Goal: Transaction & Acquisition: Purchase product/service

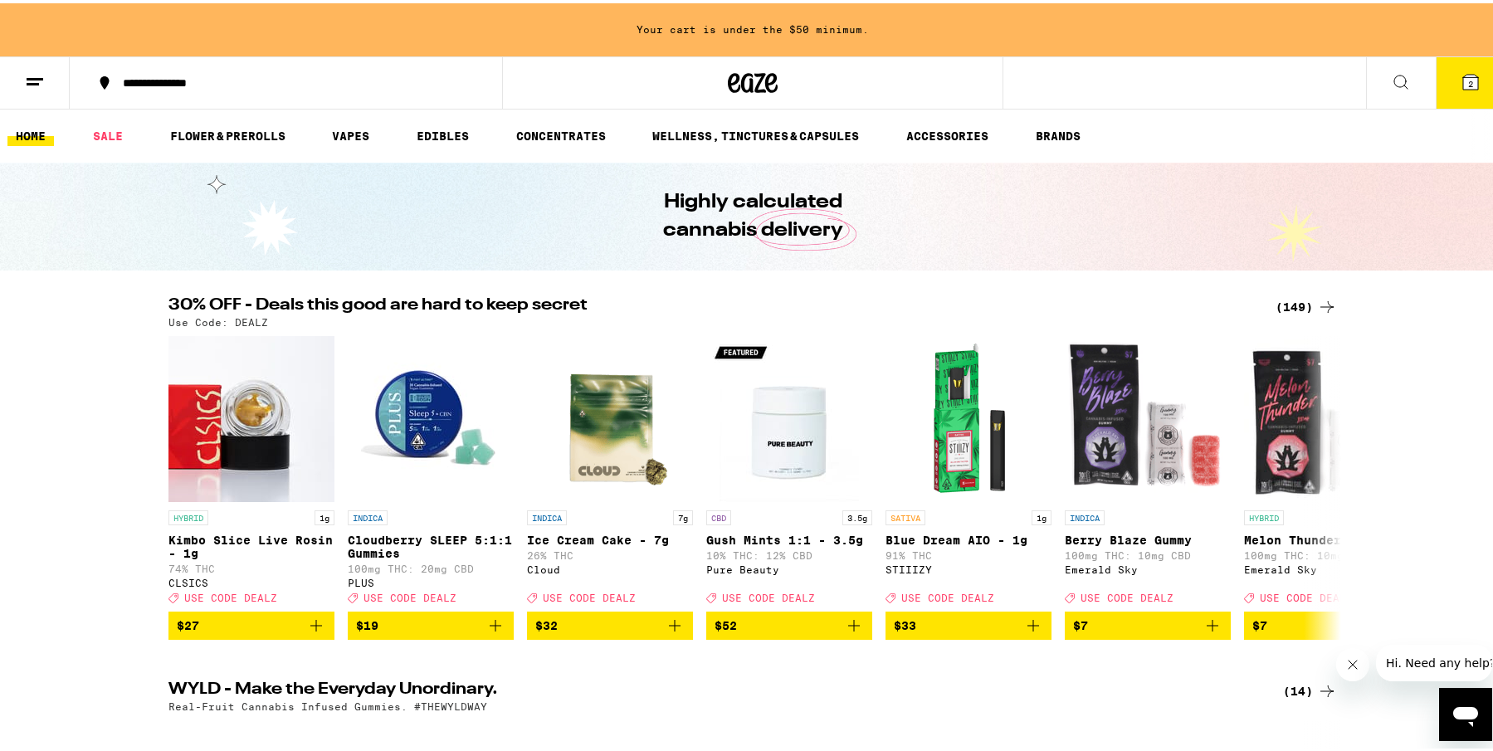
click at [578, 190] on div "Highly calculated cannabis delivery" at bounding box center [752, 213] width 637 height 108
drag, startPoint x: 92, startPoint y: 364, endPoint x: 123, endPoint y: 348, distance: 34.9
click at [113, 354] on div "30% OFF - Deals this good are hard to keep secret (149) Use Code: DEALZ HYBRID …" at bounding box center [753, 465] width 1506 height 343
click at [1438, 86] on button "2" at bounding box center [1471, 79] width 70 height 51
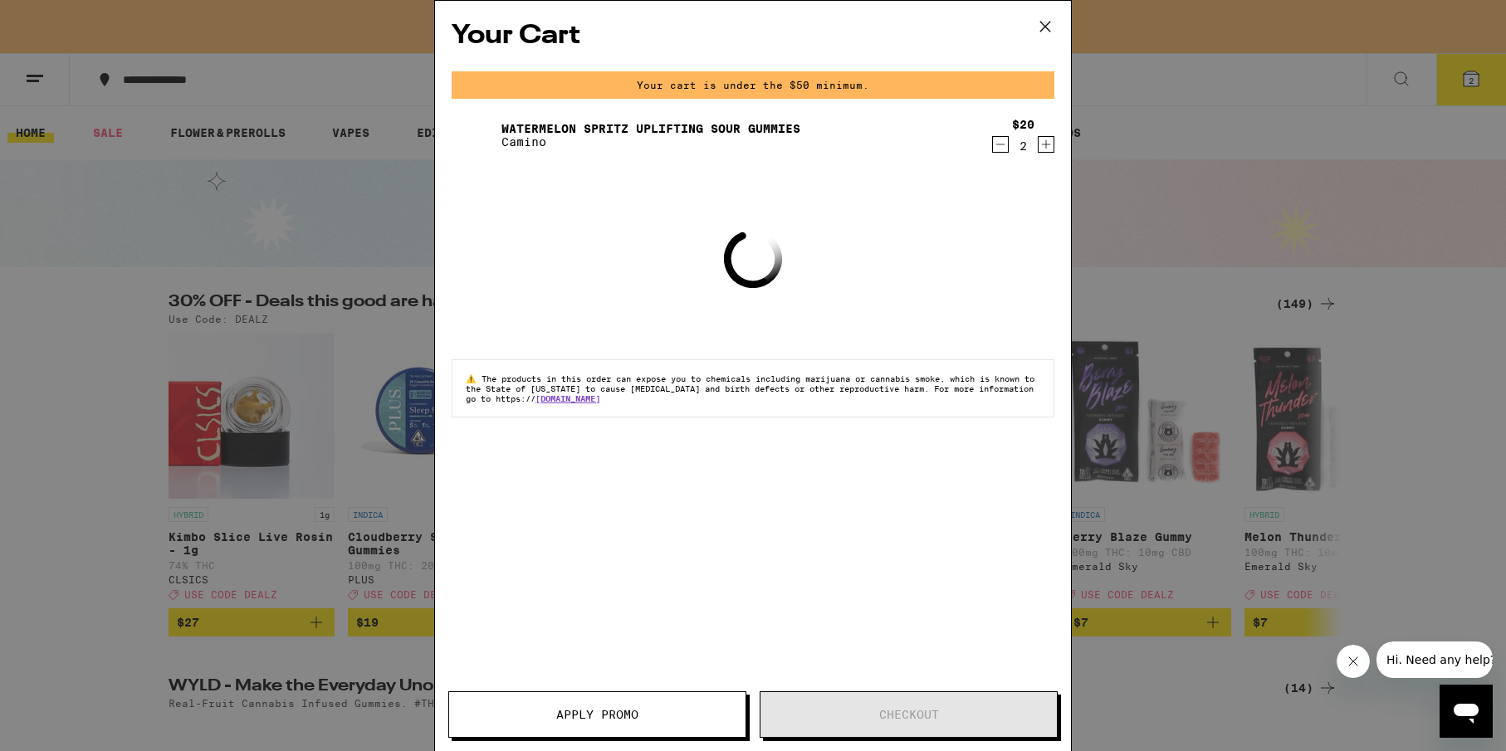
click at [773, 125] on link "Watermelon Spritz Uplifting Sour Gummies" at bounding box center [650, 128] width 299 height 13
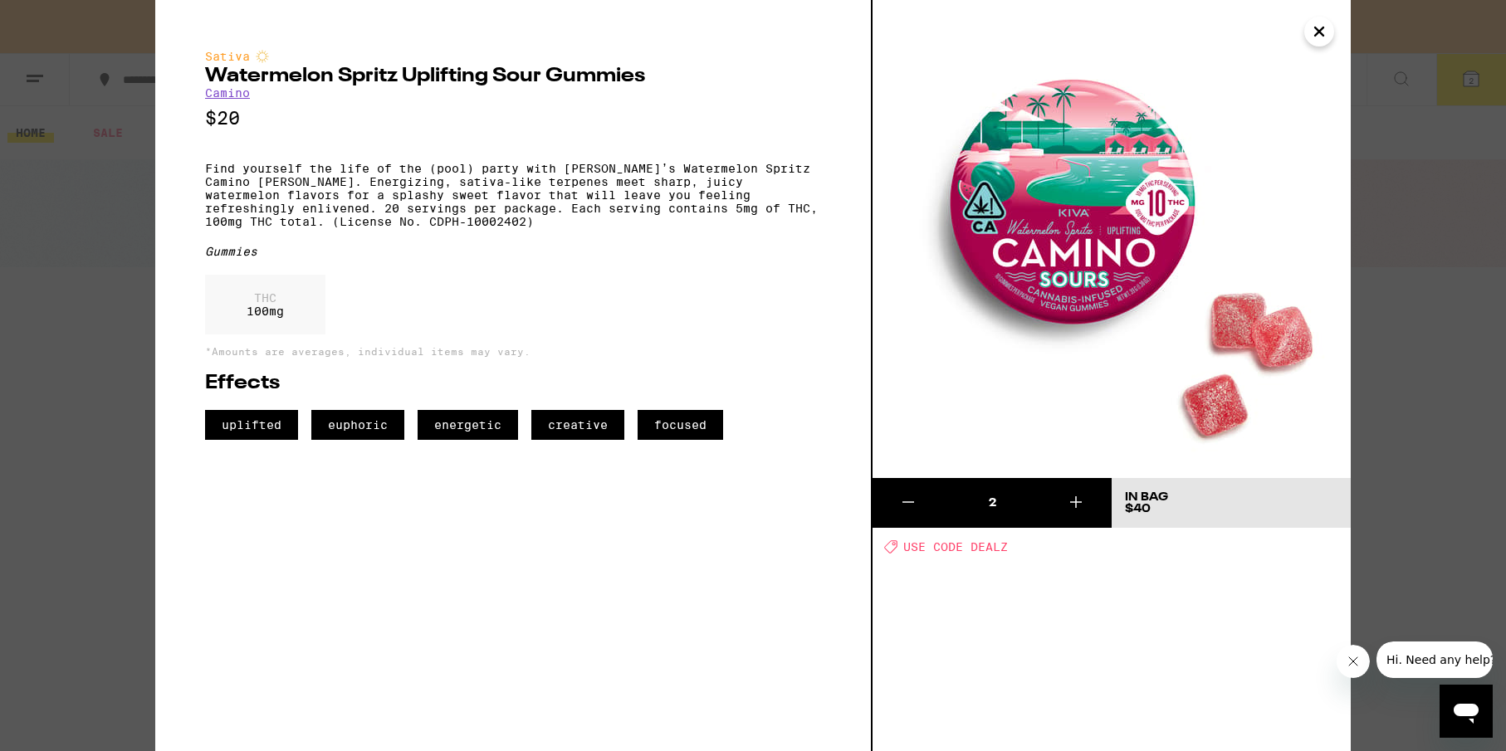
click at [1318, 32] on icon "Close" at bounding box center [1319, 31] width 8 height 8
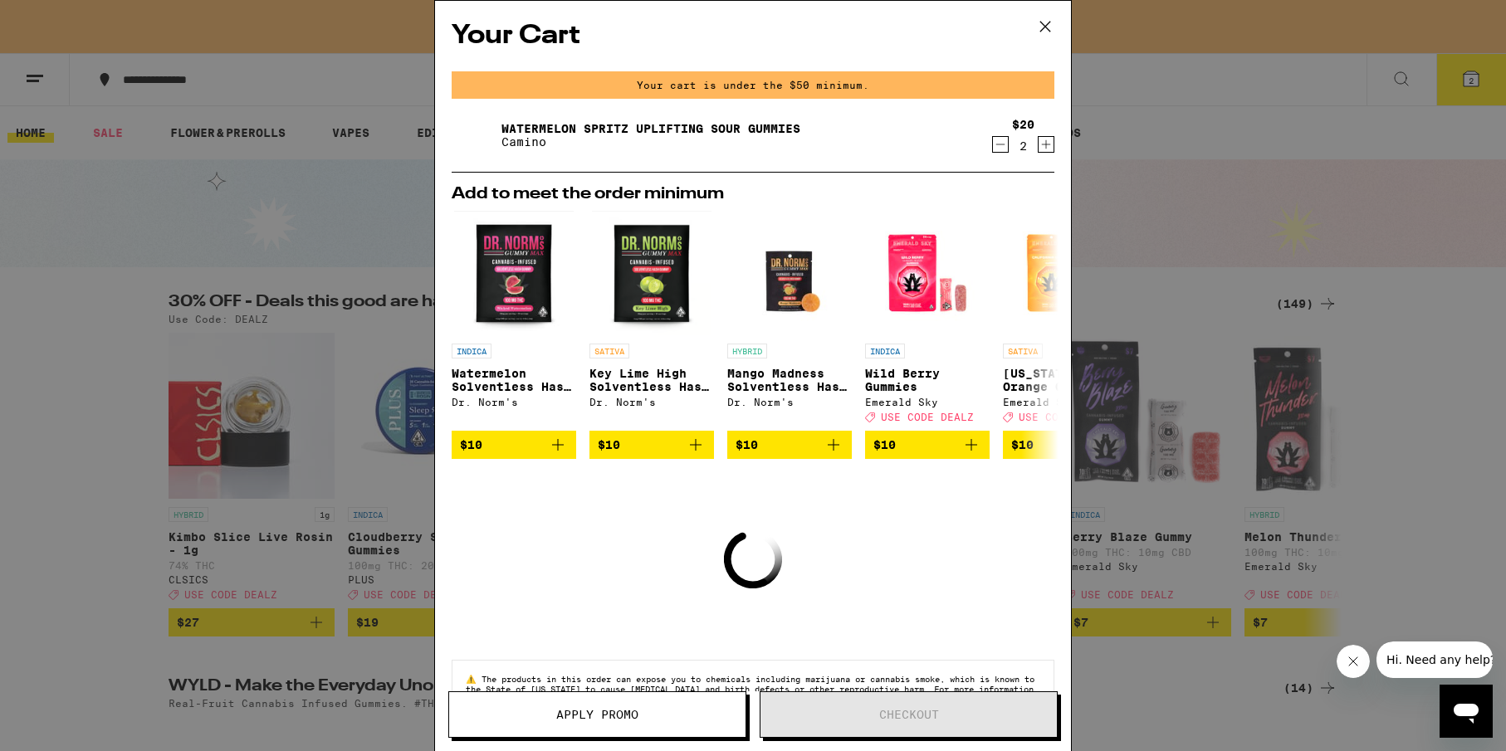
drag, startPoint x: 91, startPoint y: 289, endPoint x: 121, endPoint y: 287, distance: 29.9
click at [91, 289] on div "Your Cart Your cart is under the $50 minimum. Watermelon Spritz Uplifting Sour …" at bounding box center [753, 375] width 1506 height 751
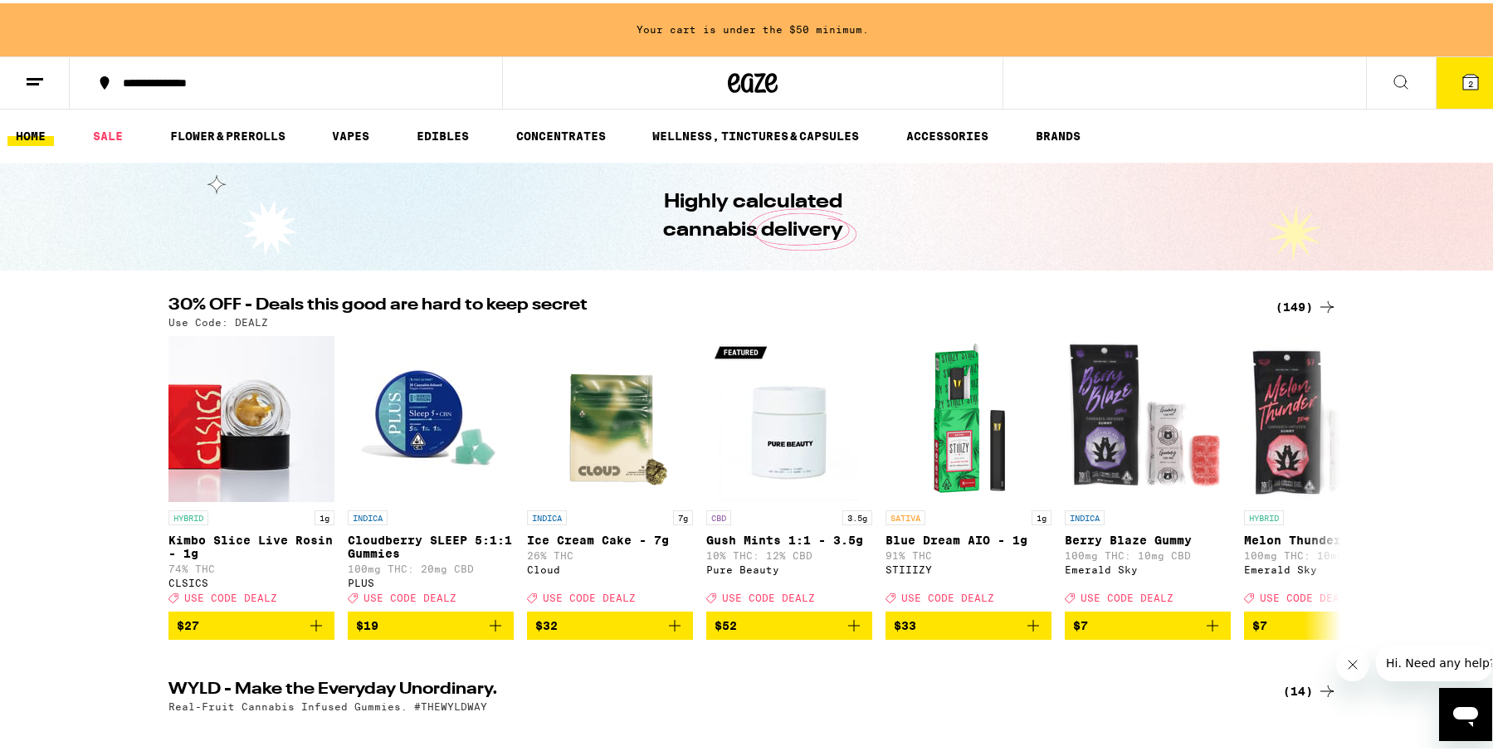
click at [1394, 75] on icon at bounding box center [1400, 78] width 13 height 13
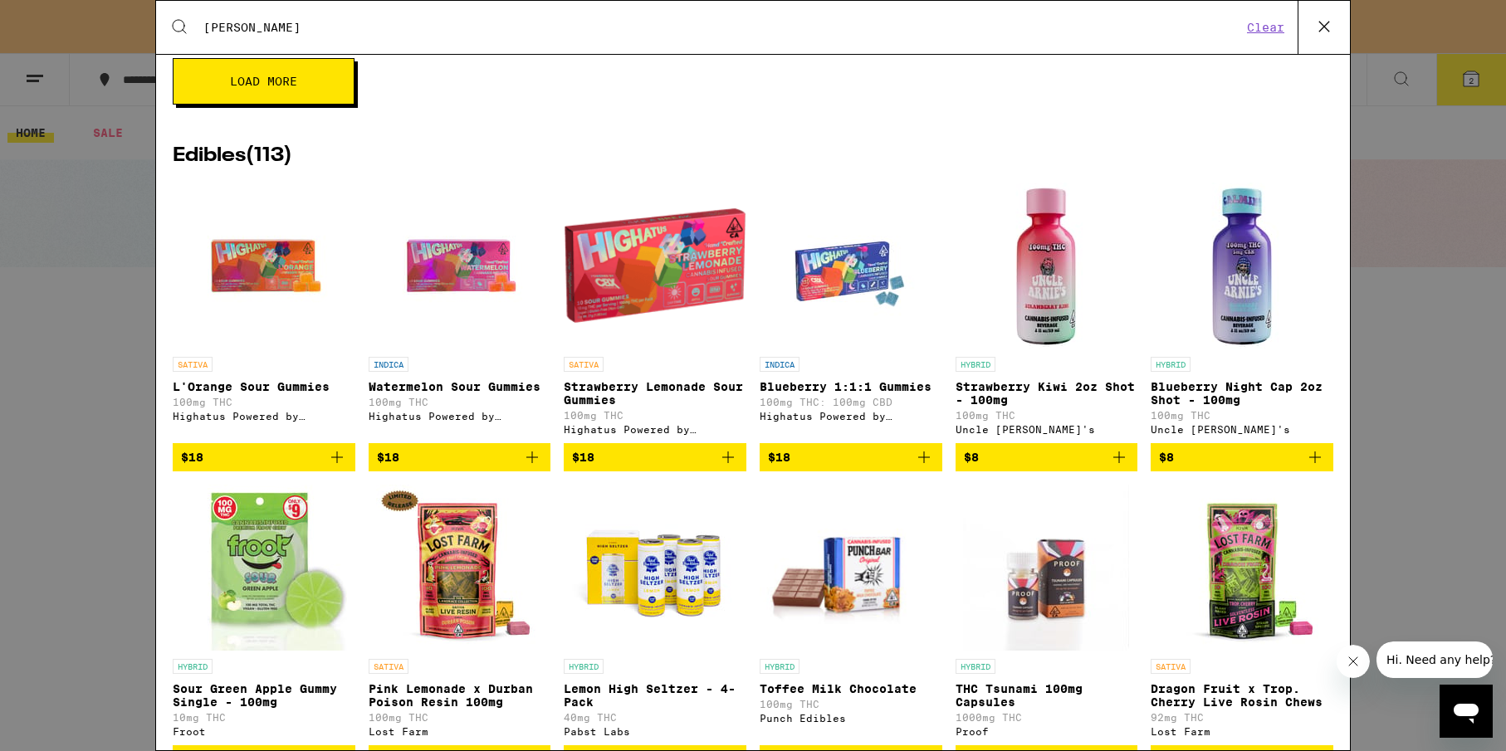
scroll to position [554, 0]
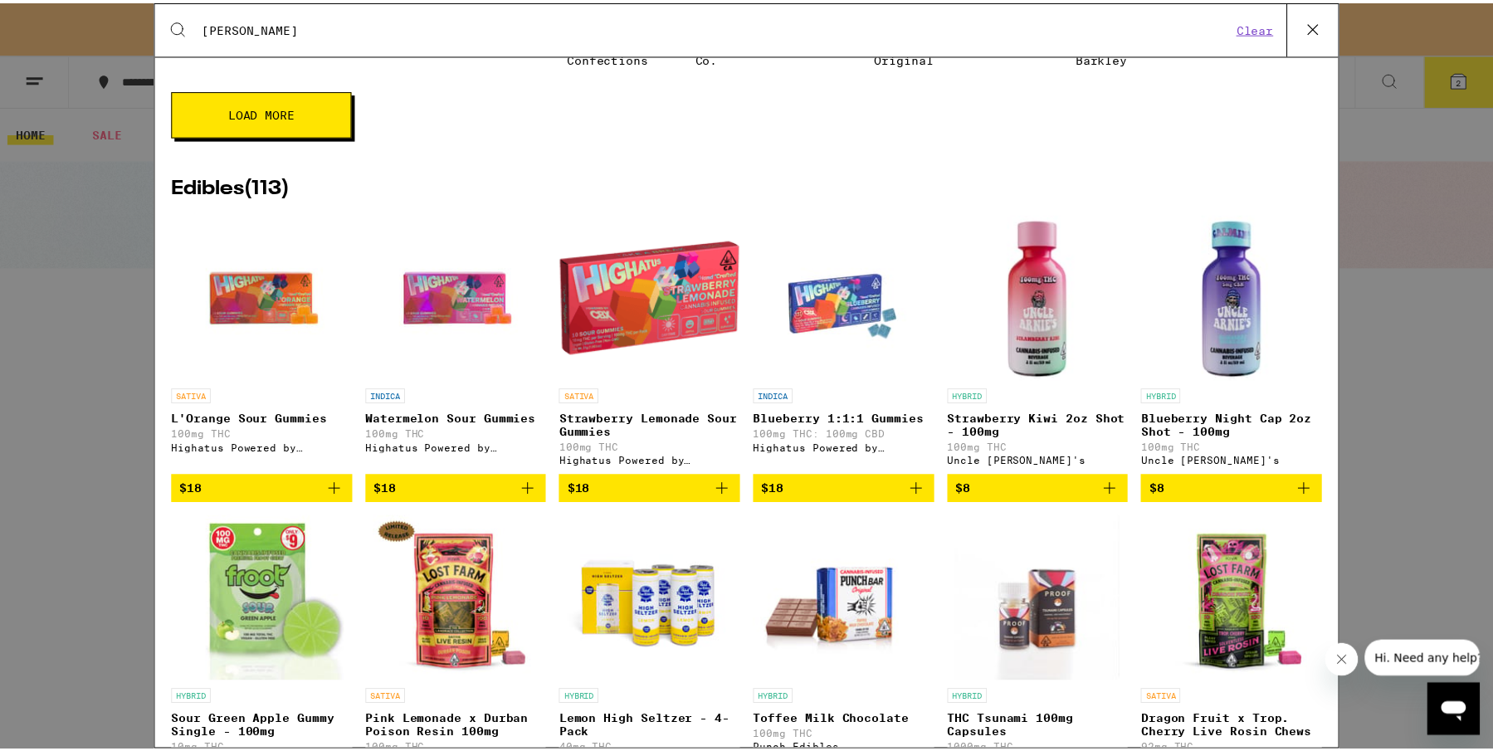
scroll to position [0, 0]
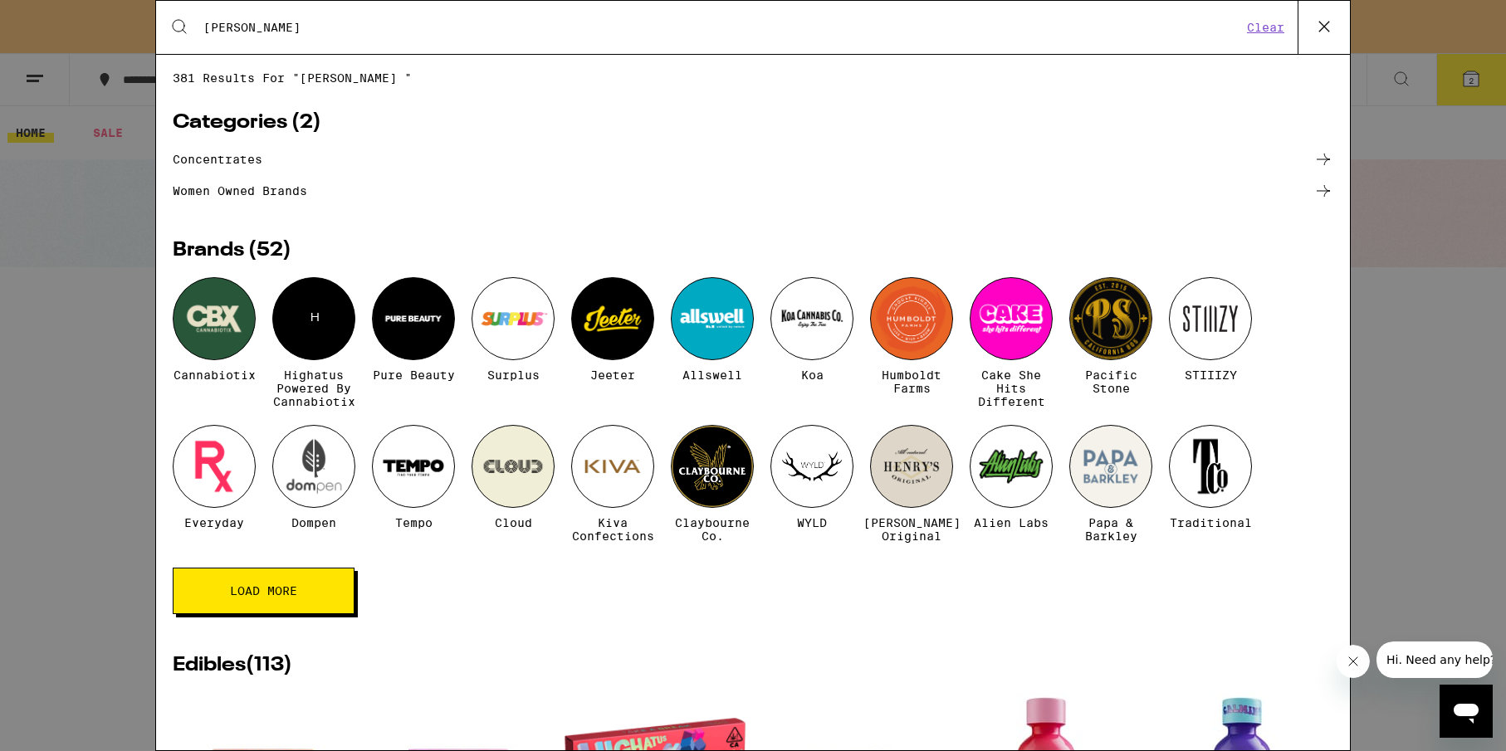
click at [295, 36] on div "Search for Products [PERSON_NAME] Clear" at bounding box center [753, 27] width 1194 height 53
click at [295, 32] on input "[PERSON_NAME]" at bounding box center [722, 27] width 1039 height 15
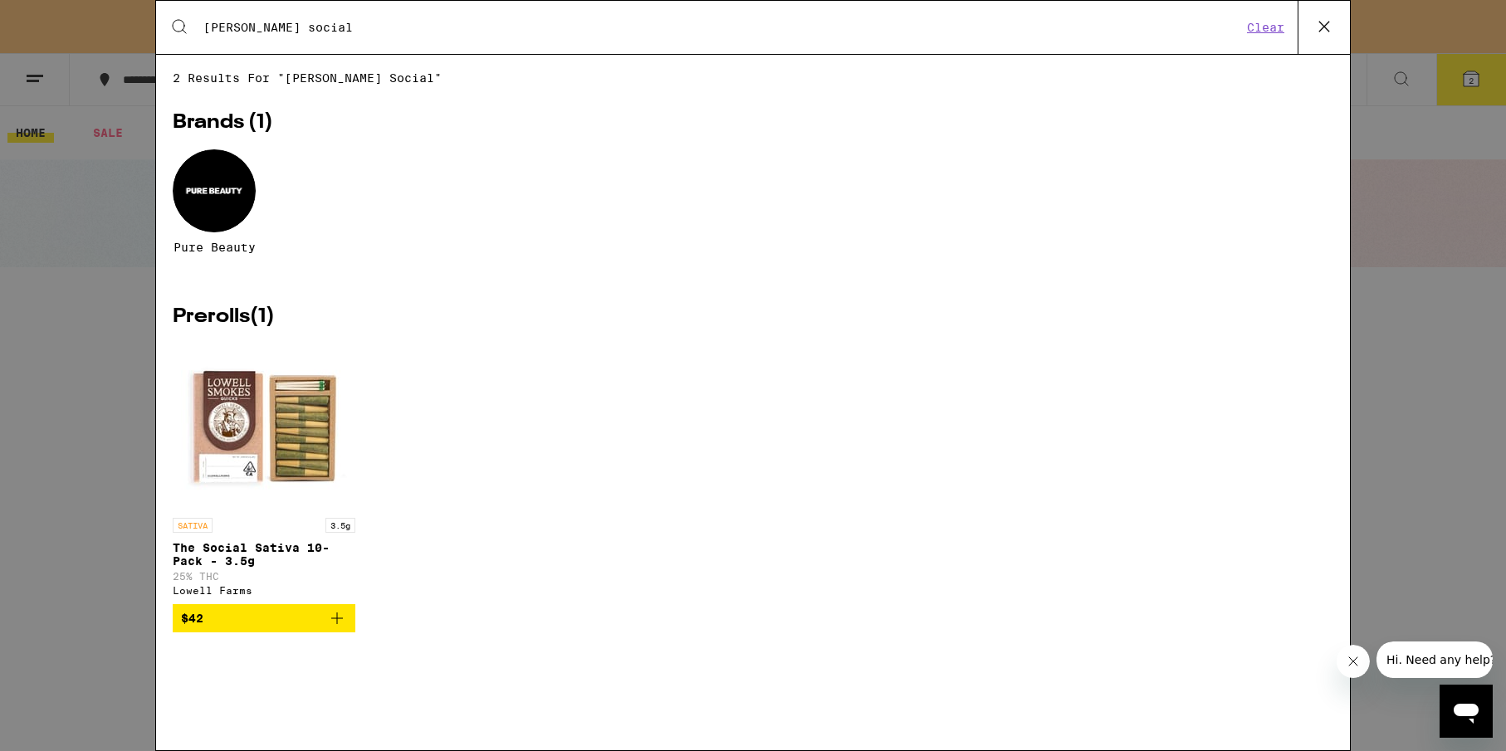
type input "[PERSON_NAME] social"
click at [1316, 29] on icon at bounding box center [1323, 26] width 25 height 25
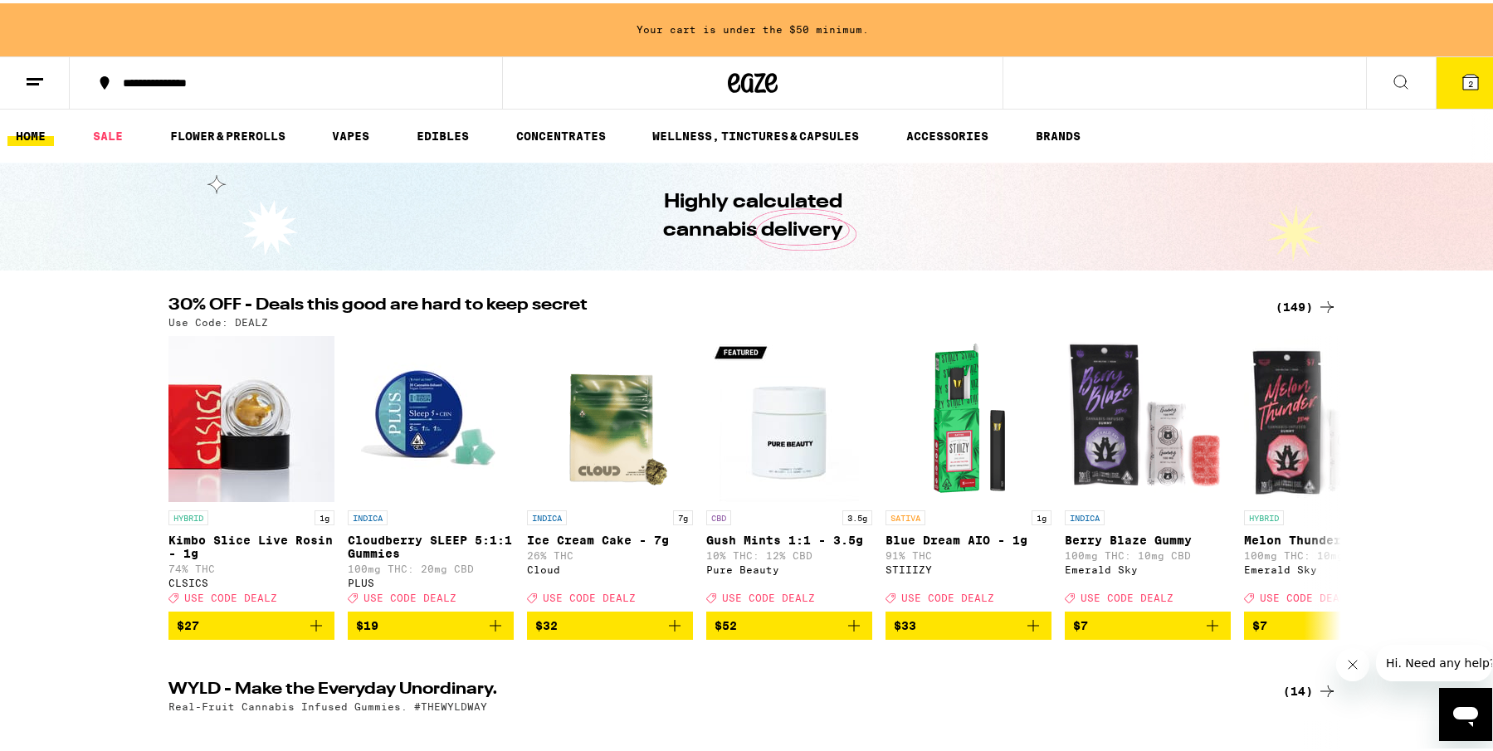
click at [1461, 88] on icon at bounding box center [1471, 79] width 20 height 20
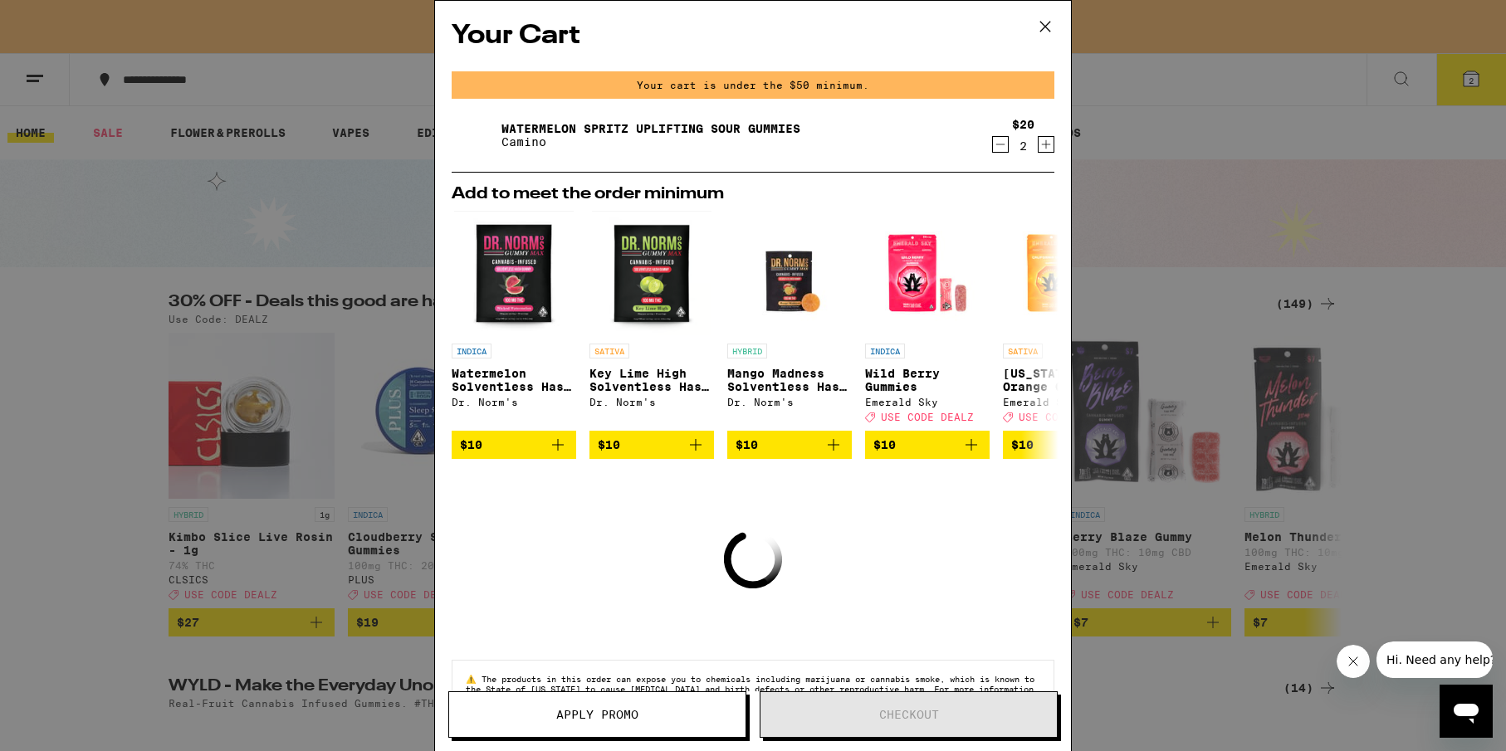
click at [1046, 22] on icon at bounding box center [1045, 26] width 25 height 25
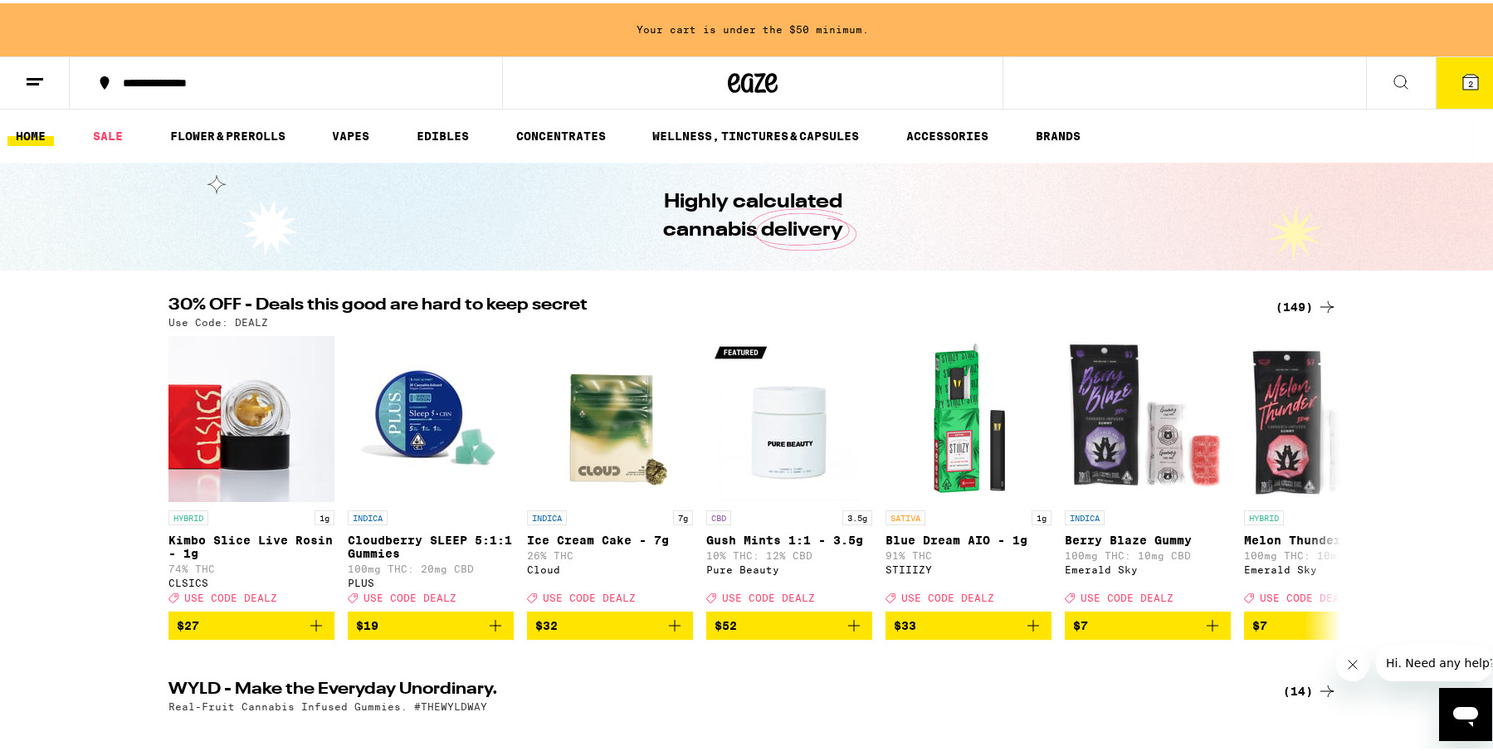
click at [19, 85] on button at bounding box center [35, 80] width 70 height 52
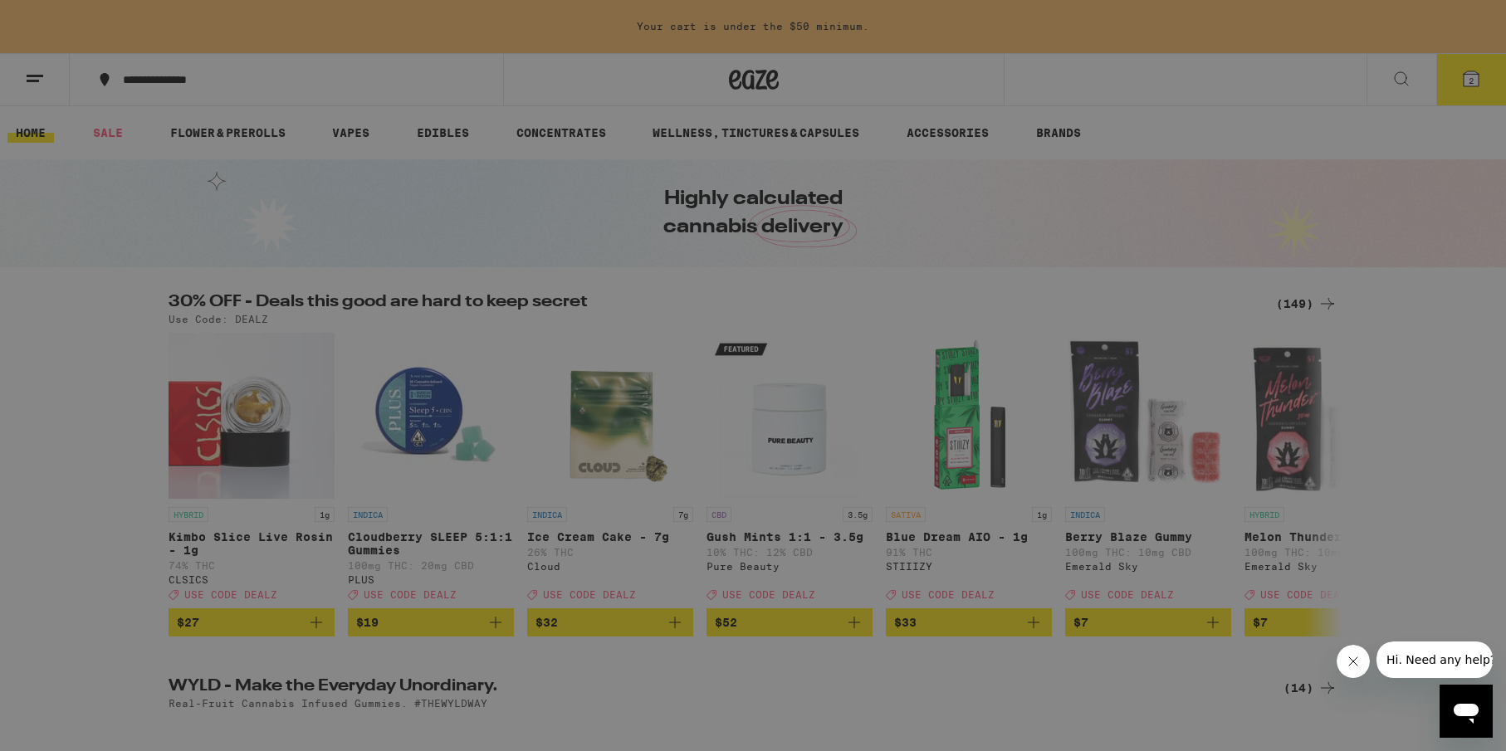
click at [127, 454] on link "Order History" at bounding box center [230, 447] width 291 height 20
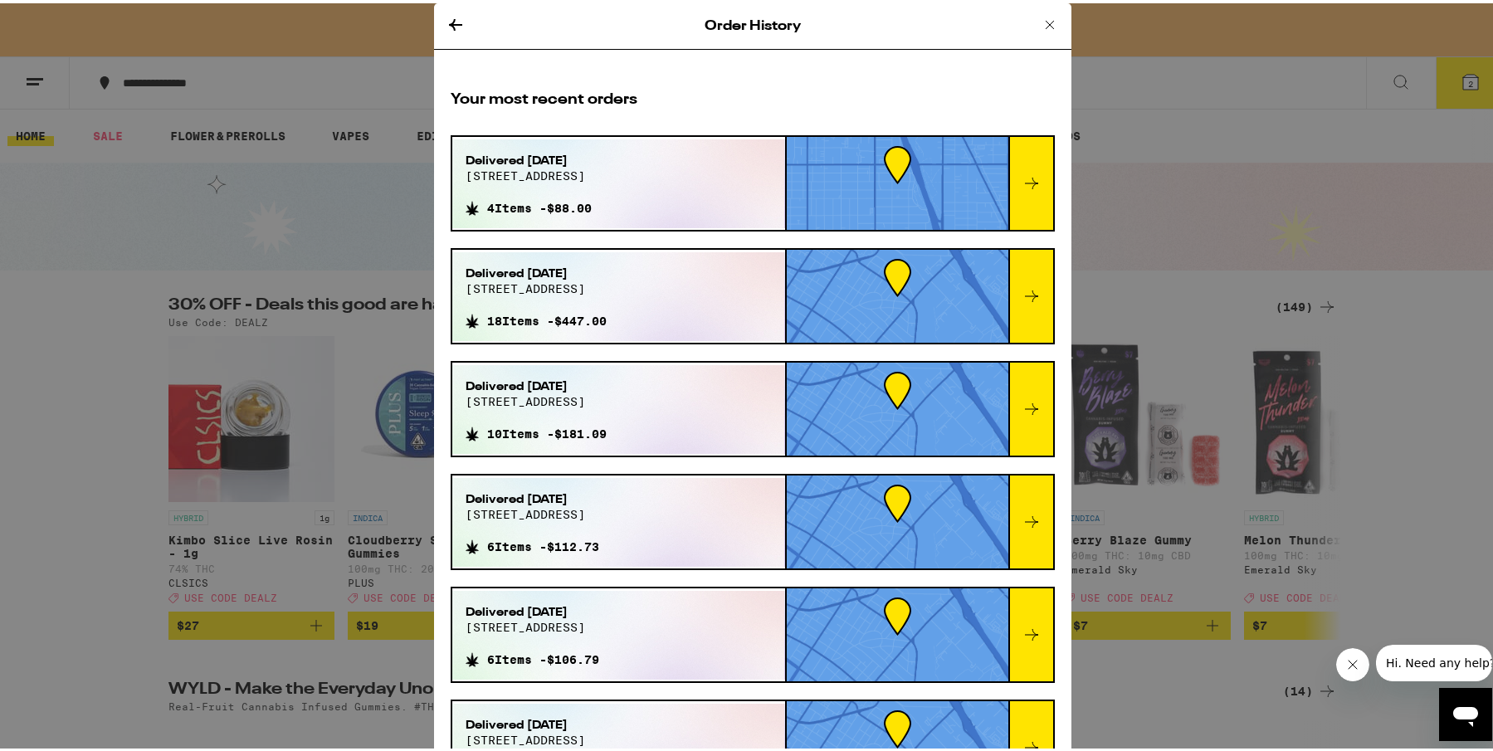
click at [1022, 173] on icon at bounding box center [1032, 180] width 20 height 20
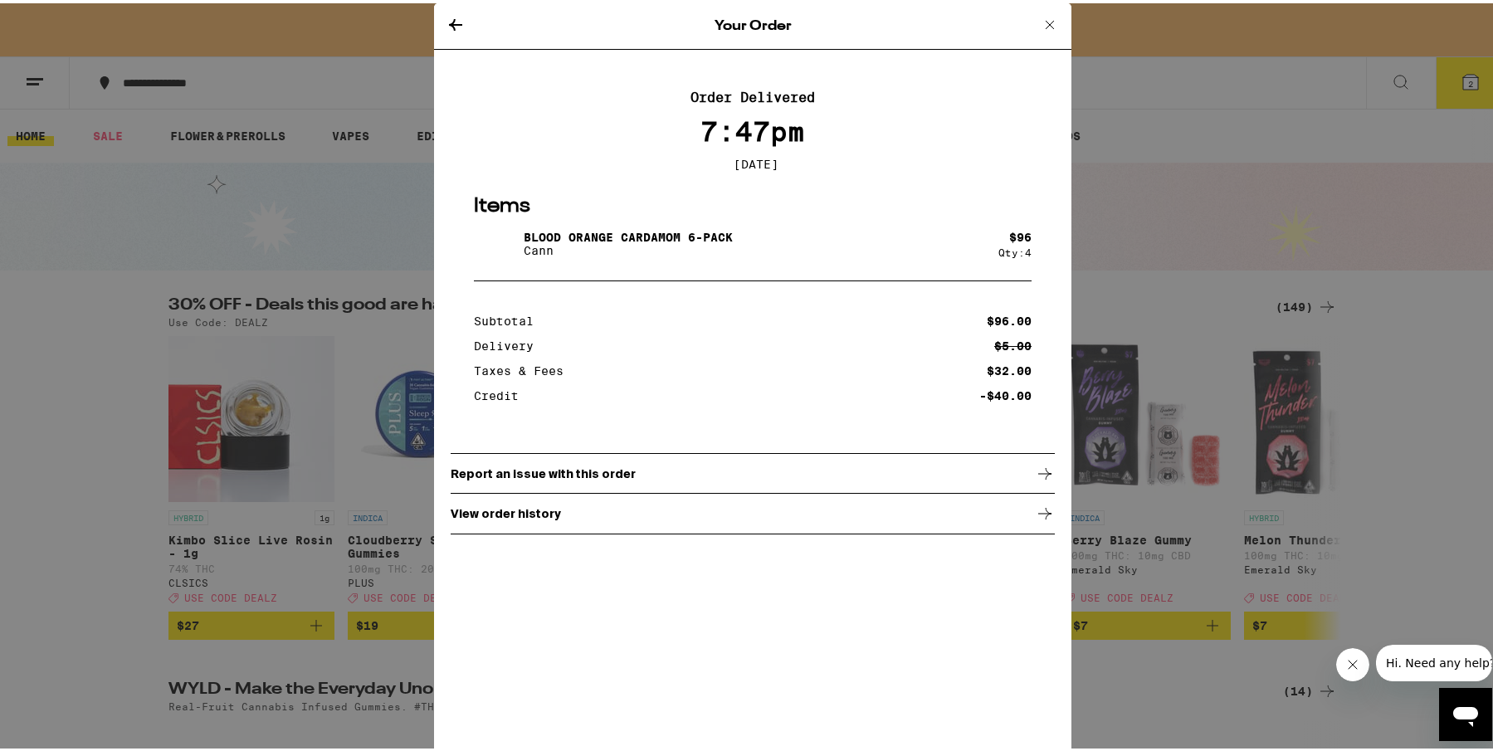
click at [707, 230] on div "Blood Orange Cardamom 6-Pack [PERSON_NAME]" at bounding box center [736, 240] width 525 height 46
drag, startPoint x: 634, startPoint y: 239, endPoint x: 561, endPoint y: 242, distance: 73.1
click at [632, 239] on p "Blood Orange Cardamom 6-Pack" at bounding box center [628, 233] width 209 height 13
click at [481, 250] on img at bounding box center [497, 240] width 46 height 46
click at [532, 517] on p "View order history" at bounding box center [506, 510] width 110 height 13
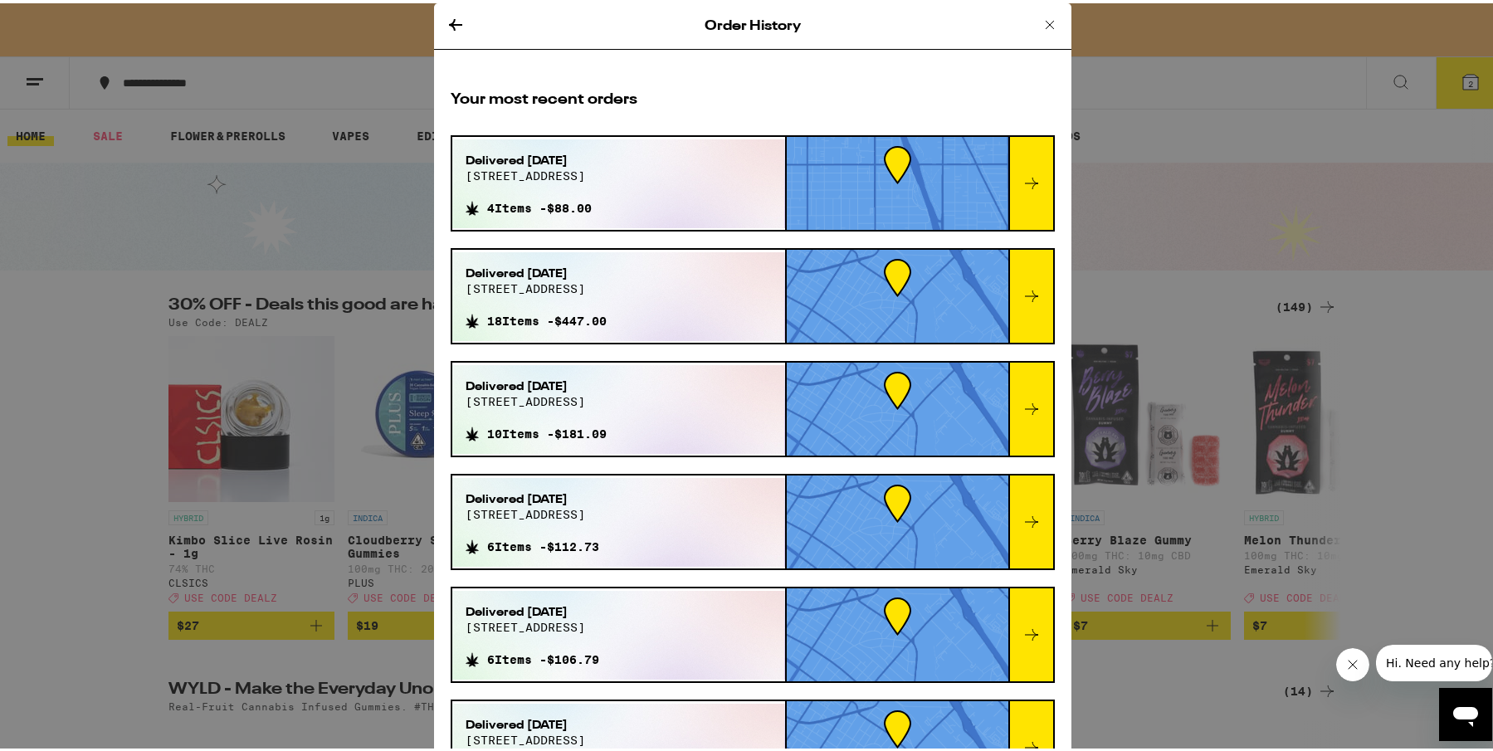
click at [520, 173] on span "[STREET_ADDRESS]" at bounding box center [529, 172] width 126 height 13
click at [500, 206] on span "4 Items - $88.00" at bounding box center [539, 204] width 105 height 13
click at [1022, 181] on icon at bounding box center [1032, 180] width 20 height 20
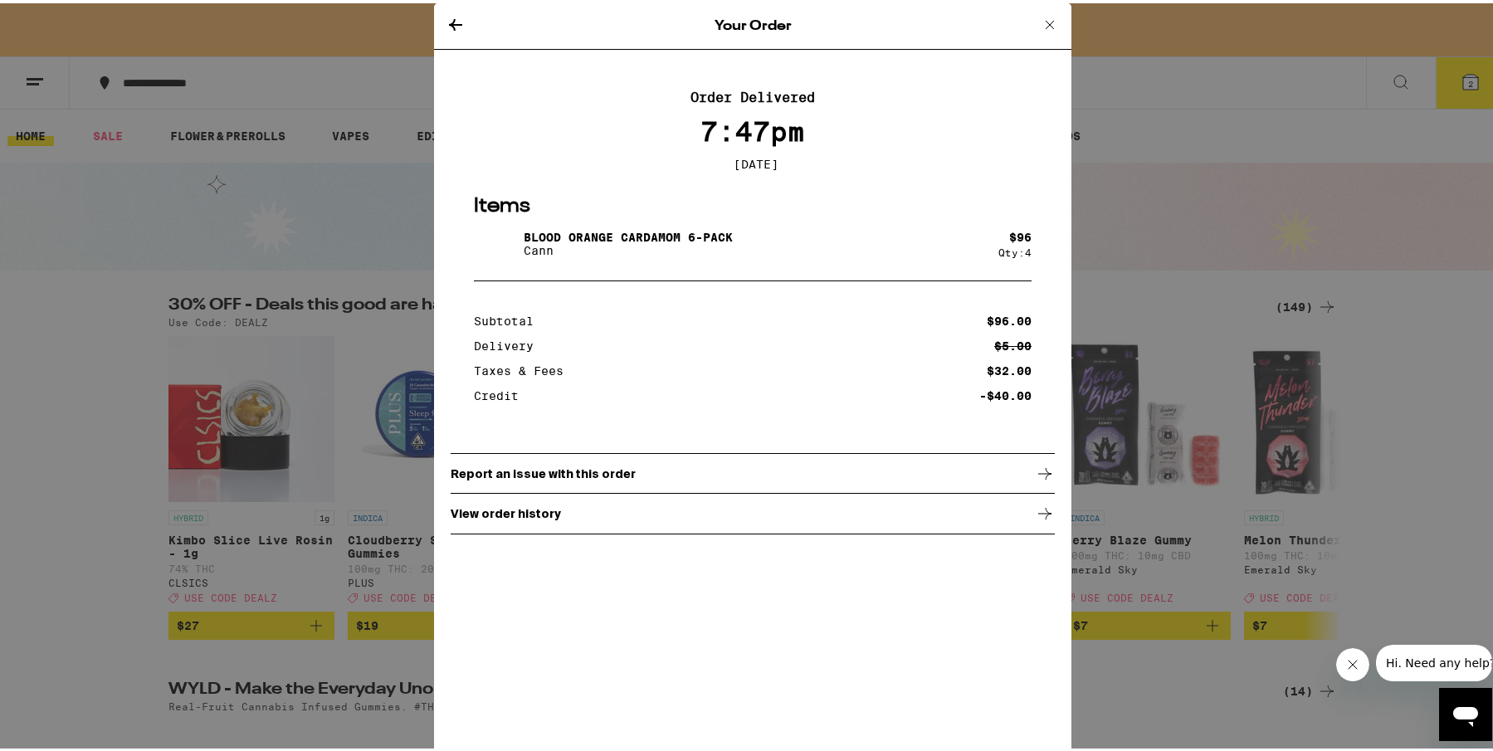
click at [58, 295] on div "Your Order Order Delivered 7:47pm [DATE] Items Blood Orange Cardamom 6-Pack [PE…" at bounding box center [753, 375] width 1506 height 751
click at [1040, 22] on icon at bounding box center [1050, 22] width 20 height 20
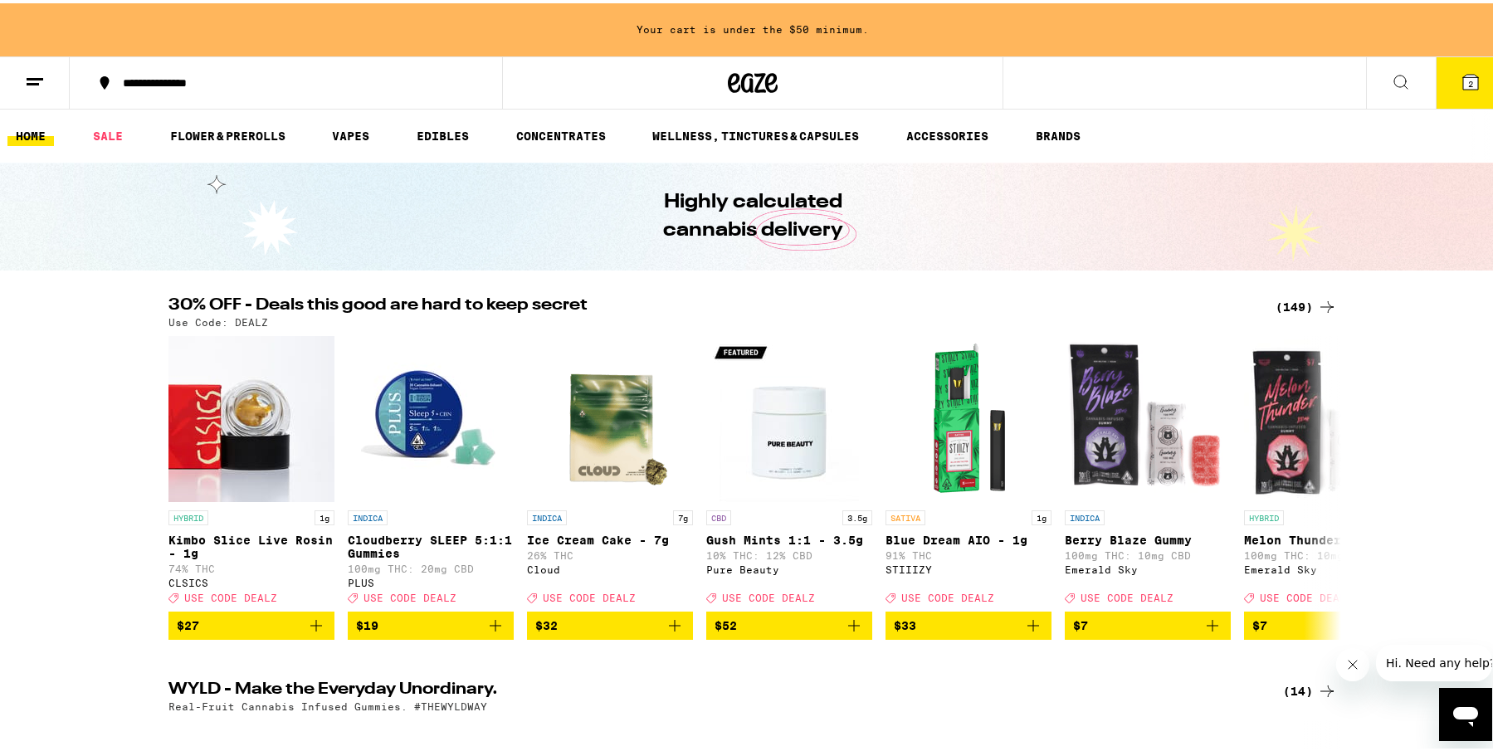
click at [1395, 80] on icon at bounding box center [1401, 79] width 20 height 20
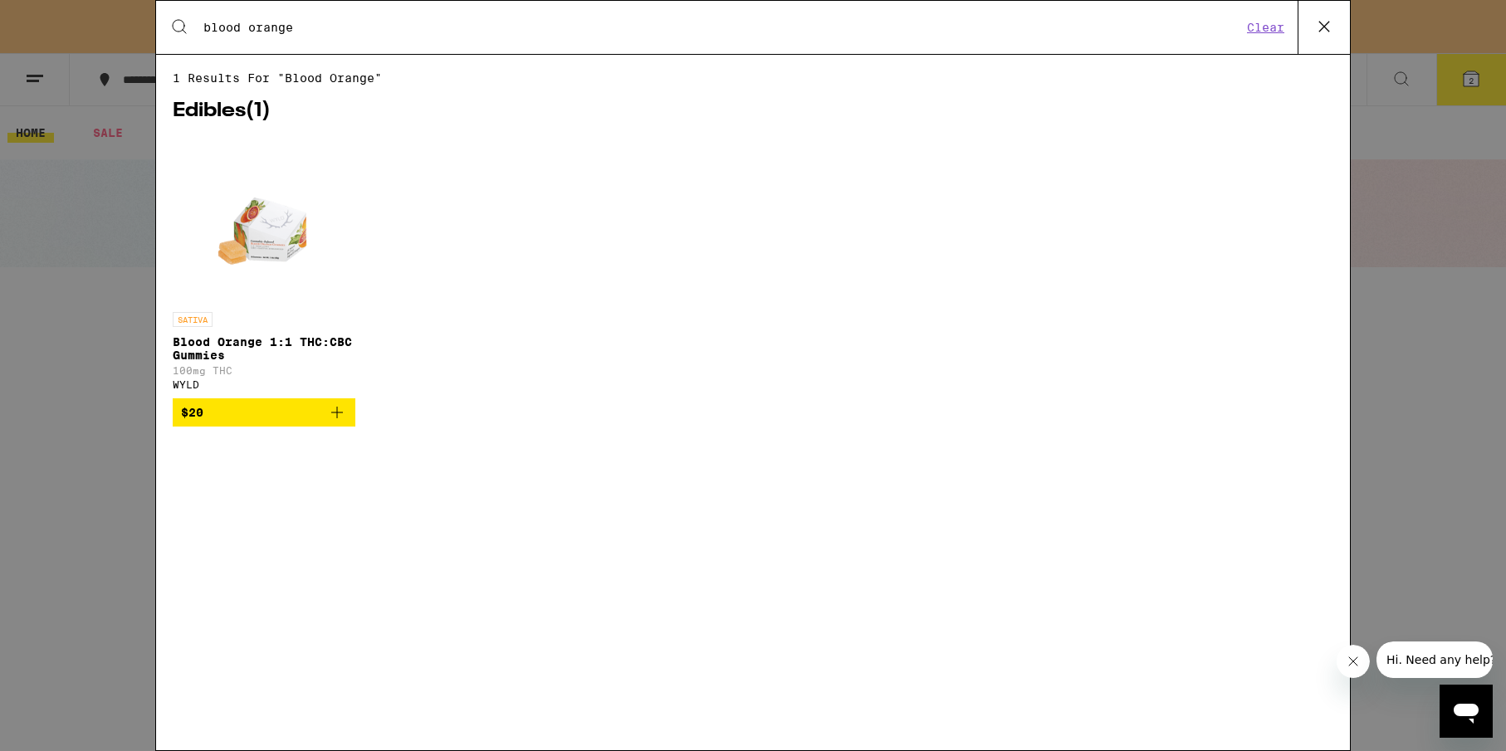
type input "blood orange"
click at [1314, 24] on icon at bounding box center [1323, 26] width 25 height 25
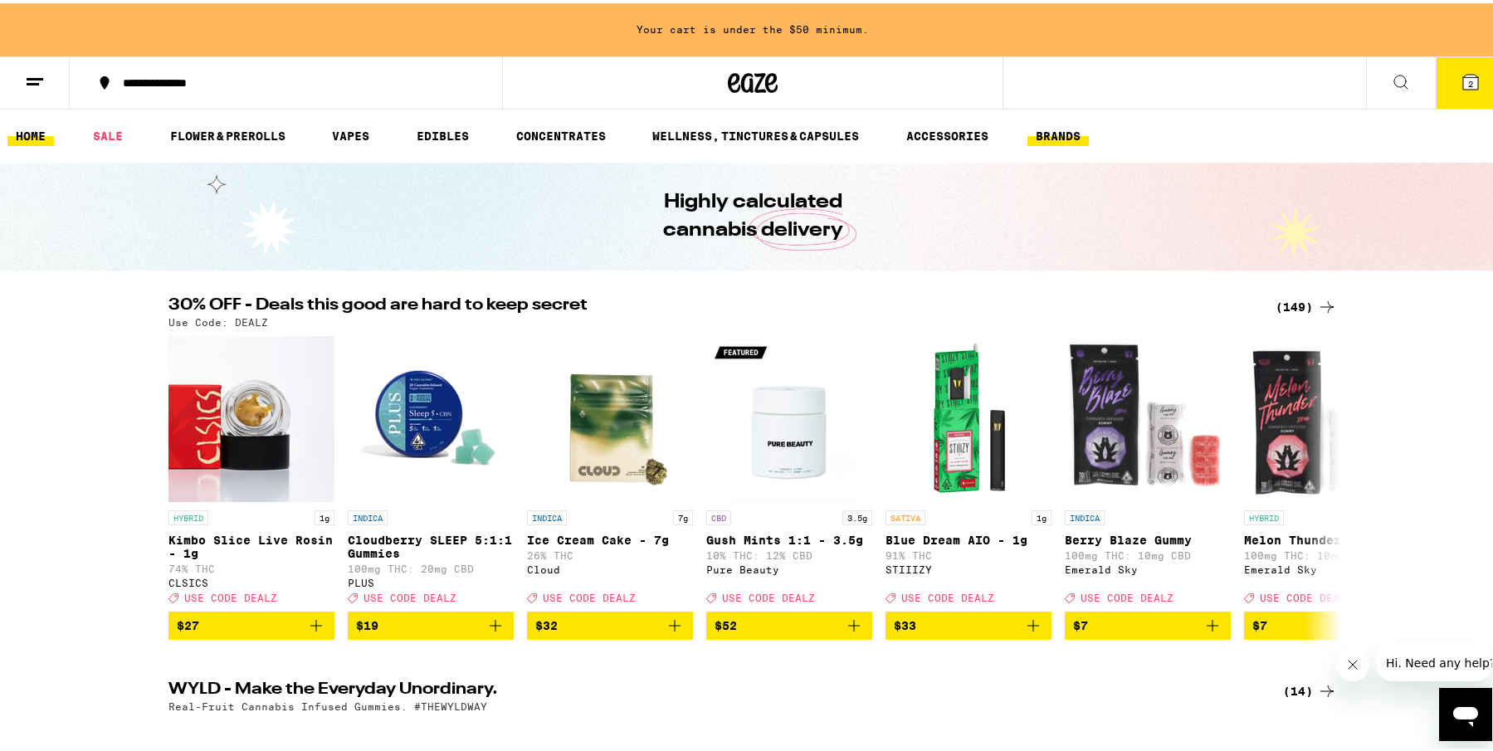
click at [1045, 138] on link "BRANDS" at bounding box center [1058, 133] width 61 height 20
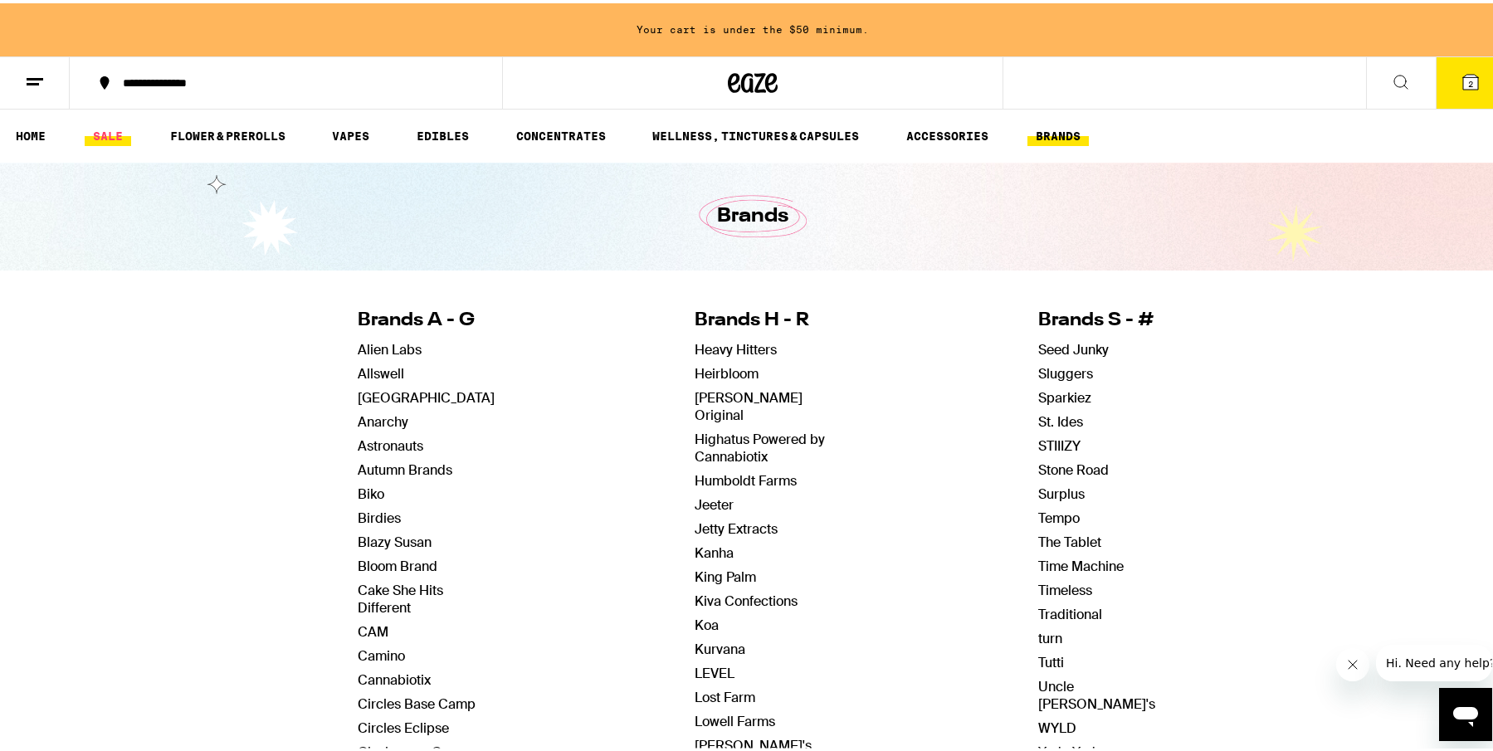
click at [95, 133] on link "SALE" at bounding box center [108, 133] width 46 height 20
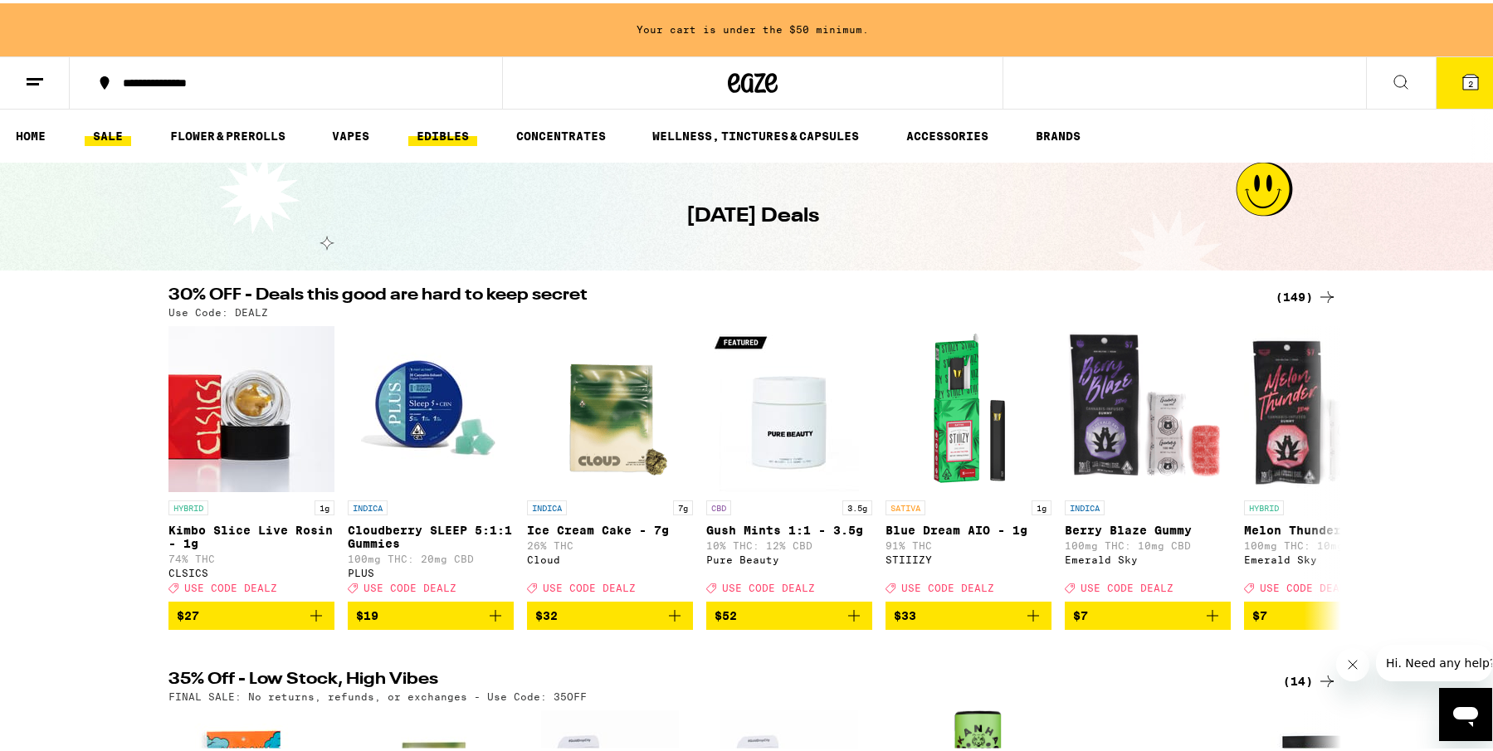
click at [423, 137] on link "EDIBLES" at bounding box center [442, 133] width 69 height 20
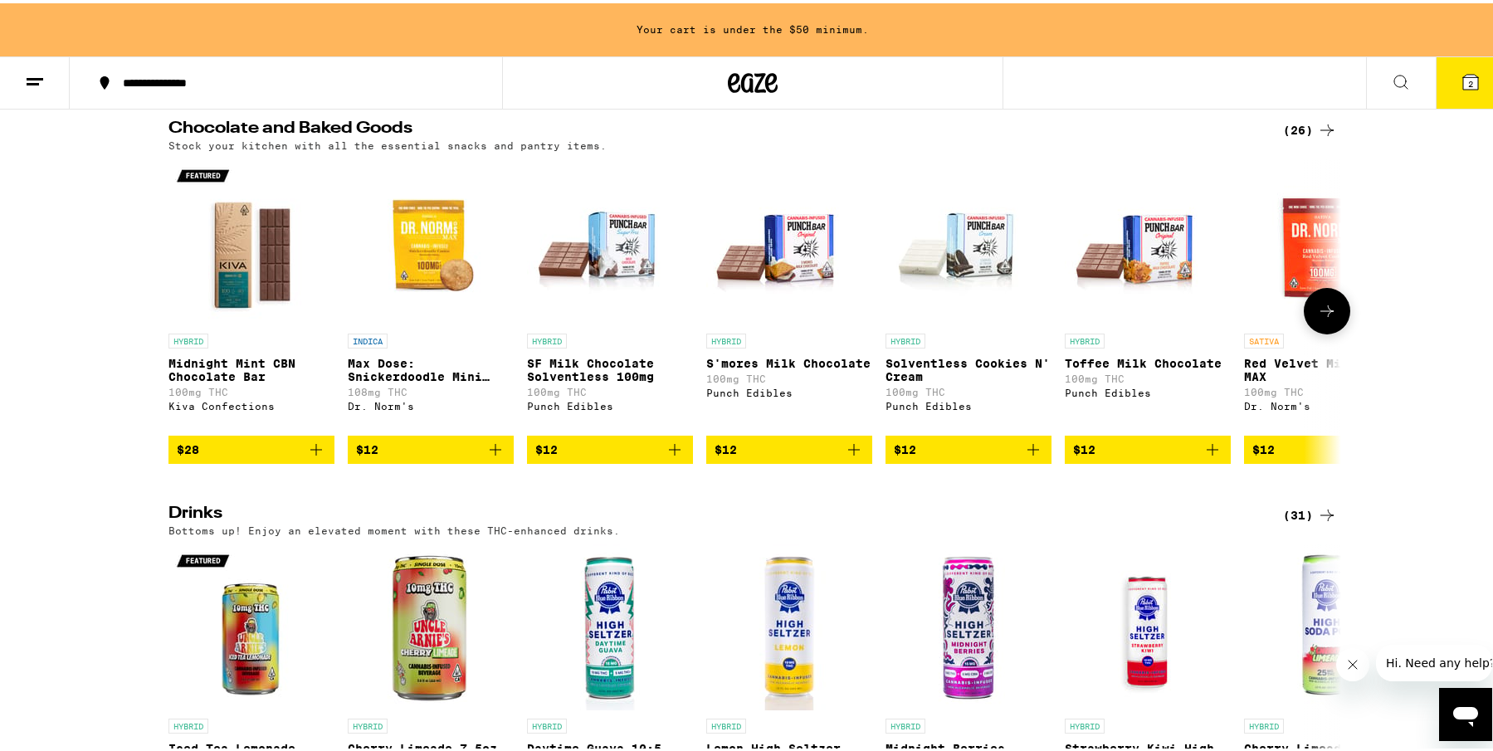
scroll to position [554, 0]
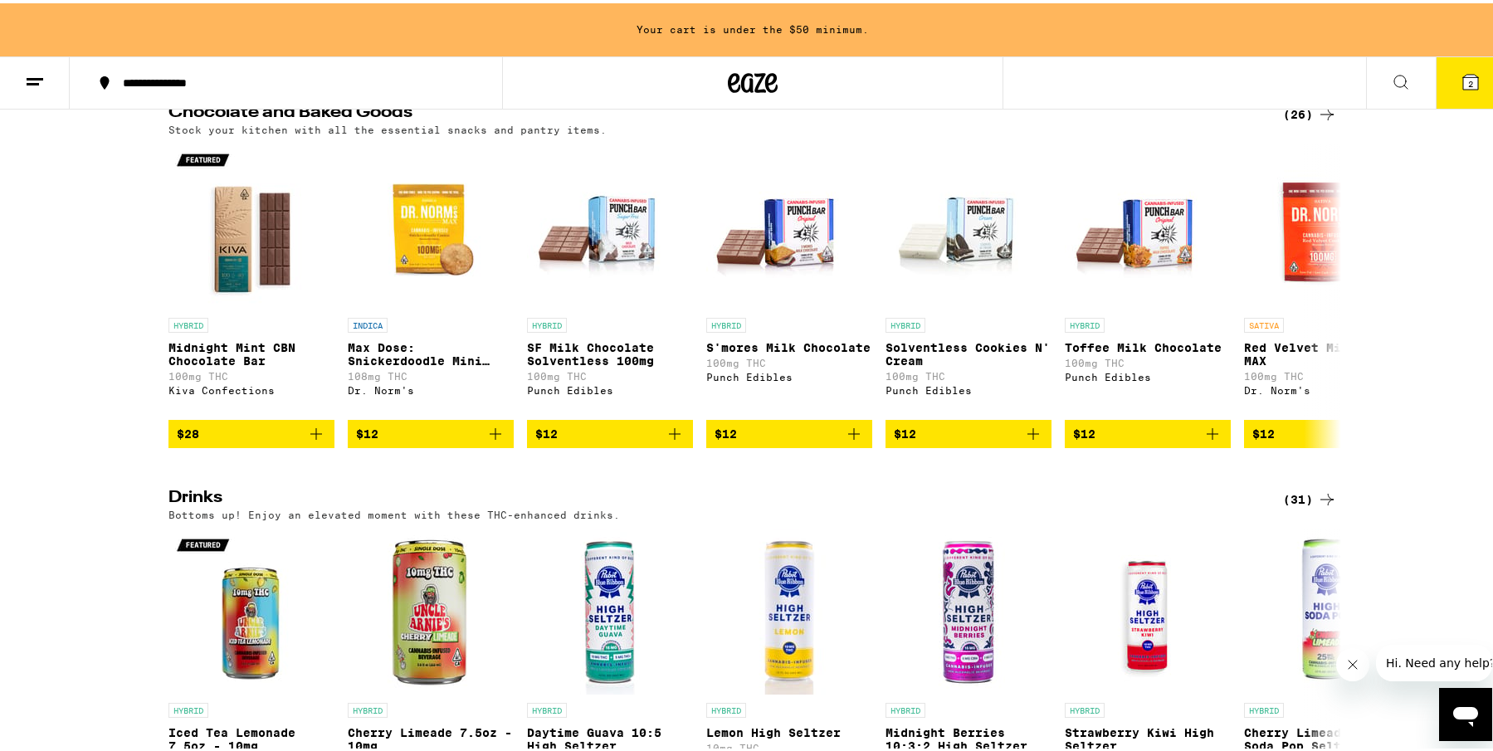
click at [1291, 506] on div "(31)" at bounding box center [1310, 496] width 54 height 20
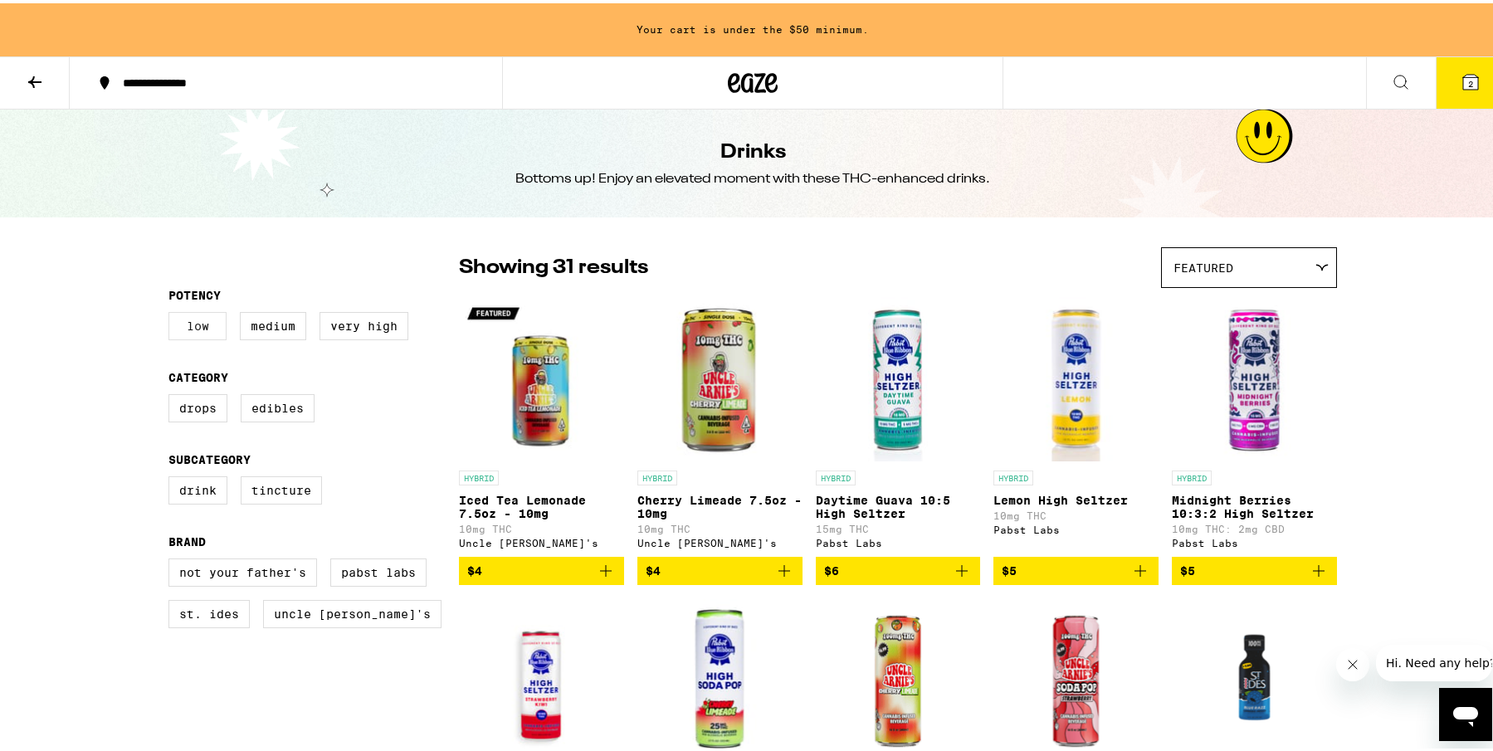
click at [195, 331] on label "Low" at bounding box center [197, 323] width 58 height 28
click at [173, 312] on input "Low" at bounding box center [172, 311] width 1 height 1
checkbox input "true"
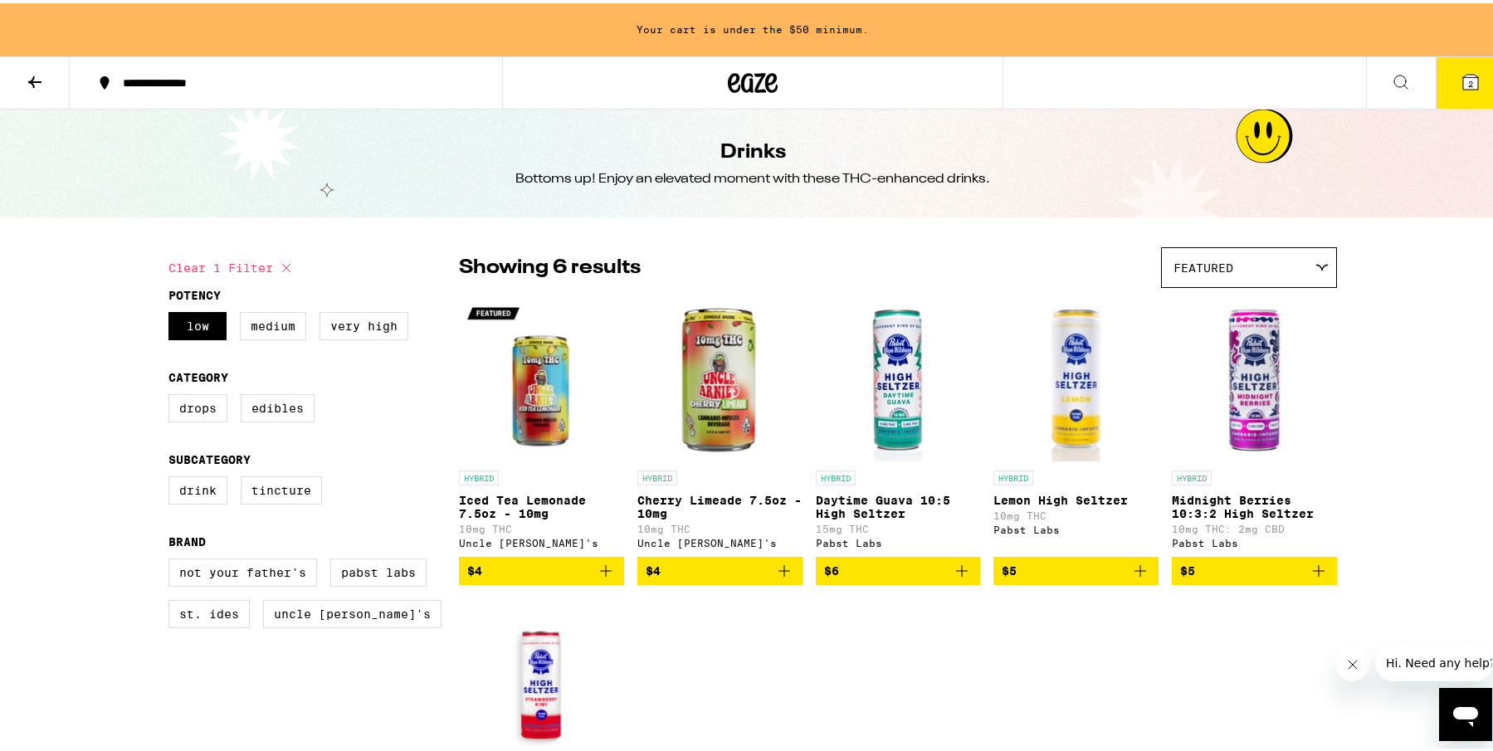
click at [1391, 85] on icon at bounding box center [1401, 79] width 20 height 20
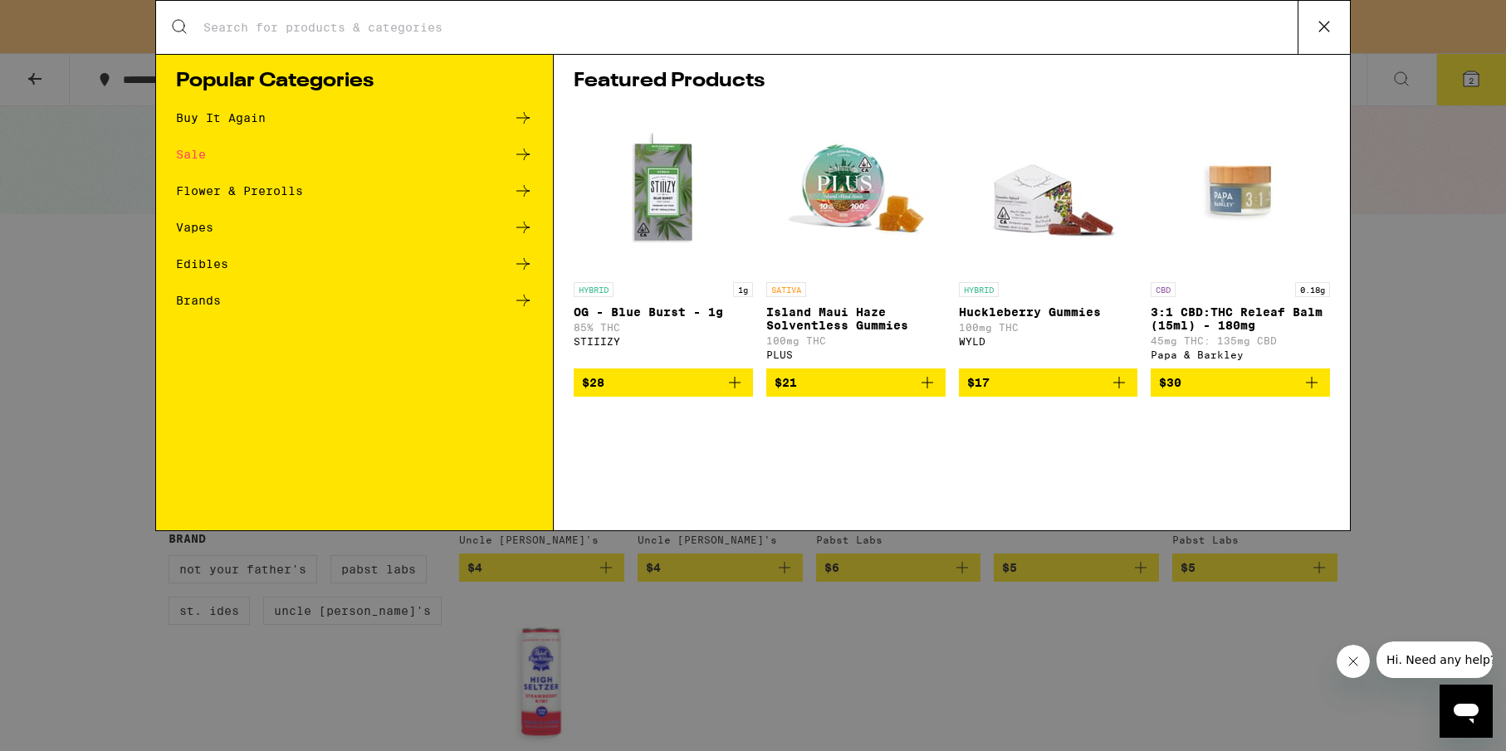
click at [1329, 23] on icon at bounding box center [1323, 26] width 25 height 25
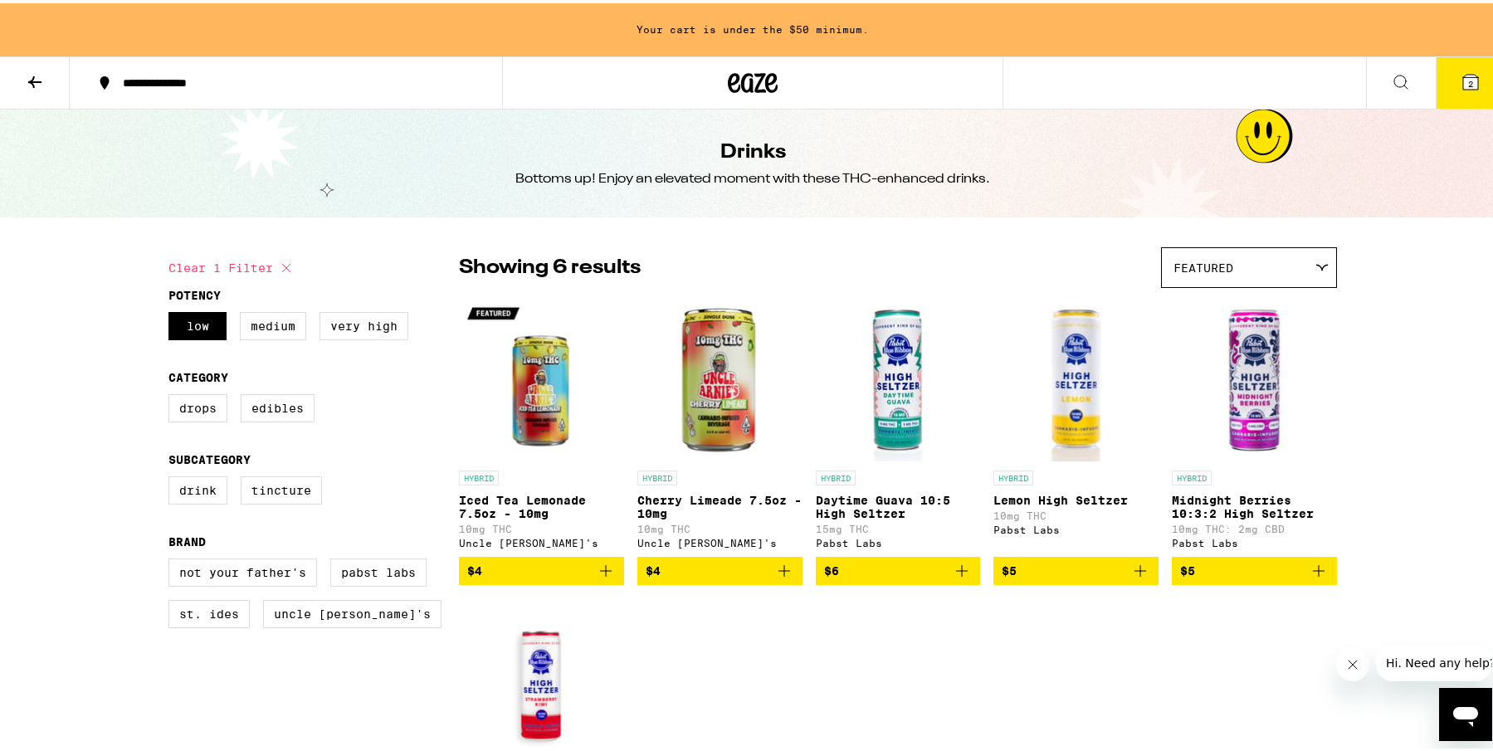
click at [1466, 75] on icon at bounding box center [1470, 78] width 15 height 15
